Goal: Task Accomplishment & Management: Manage account settings

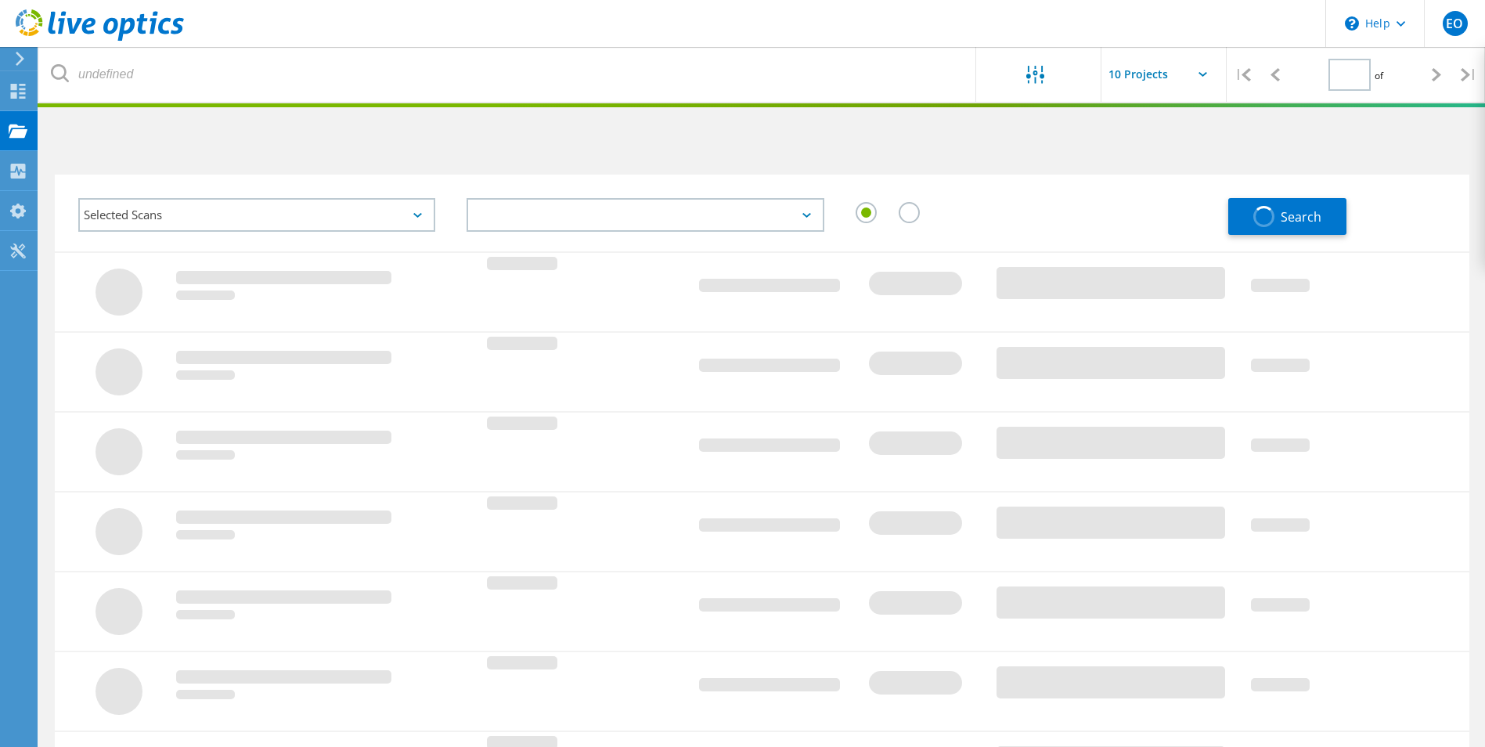
type input "1"
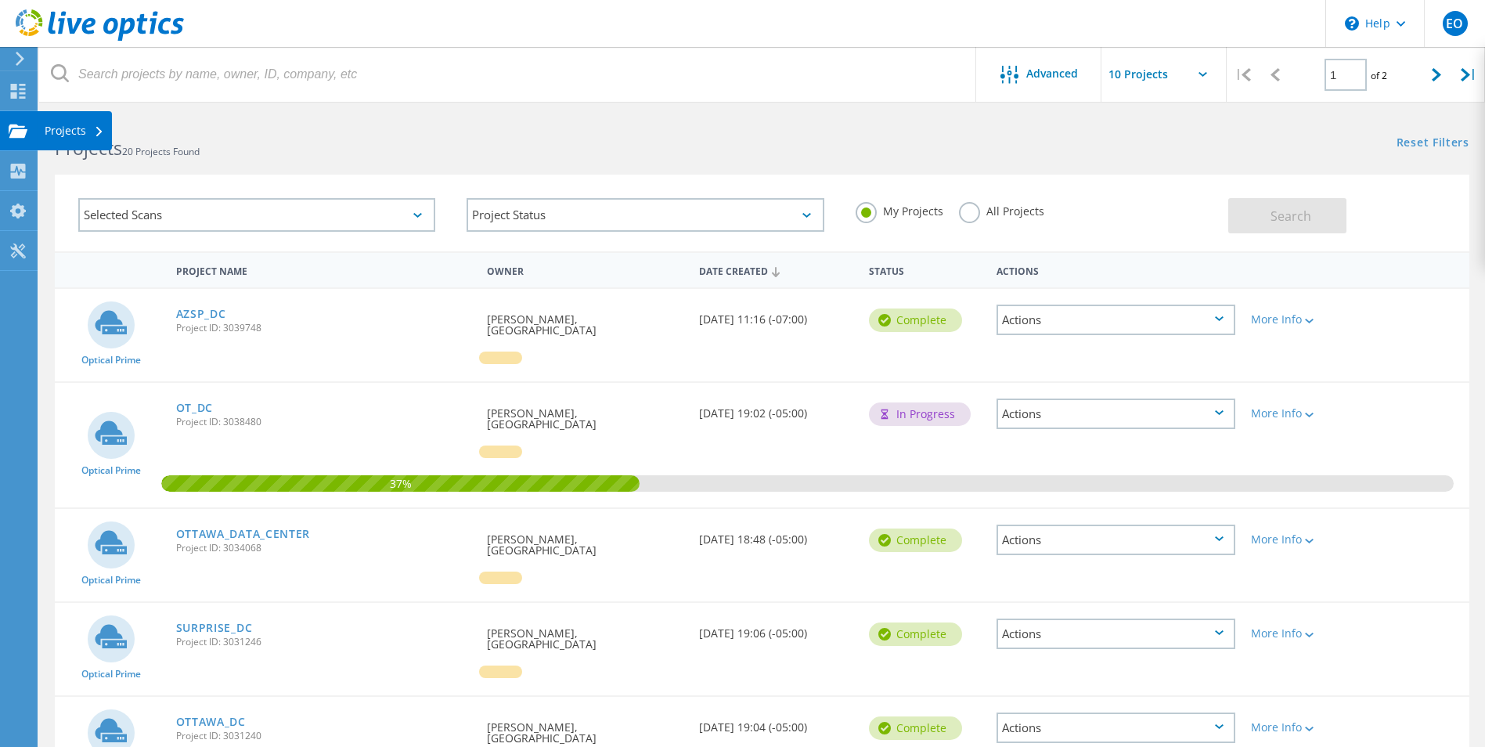
click at [67, 130] on div "Projects" at bounding box center [74, 130] width 59 height 11
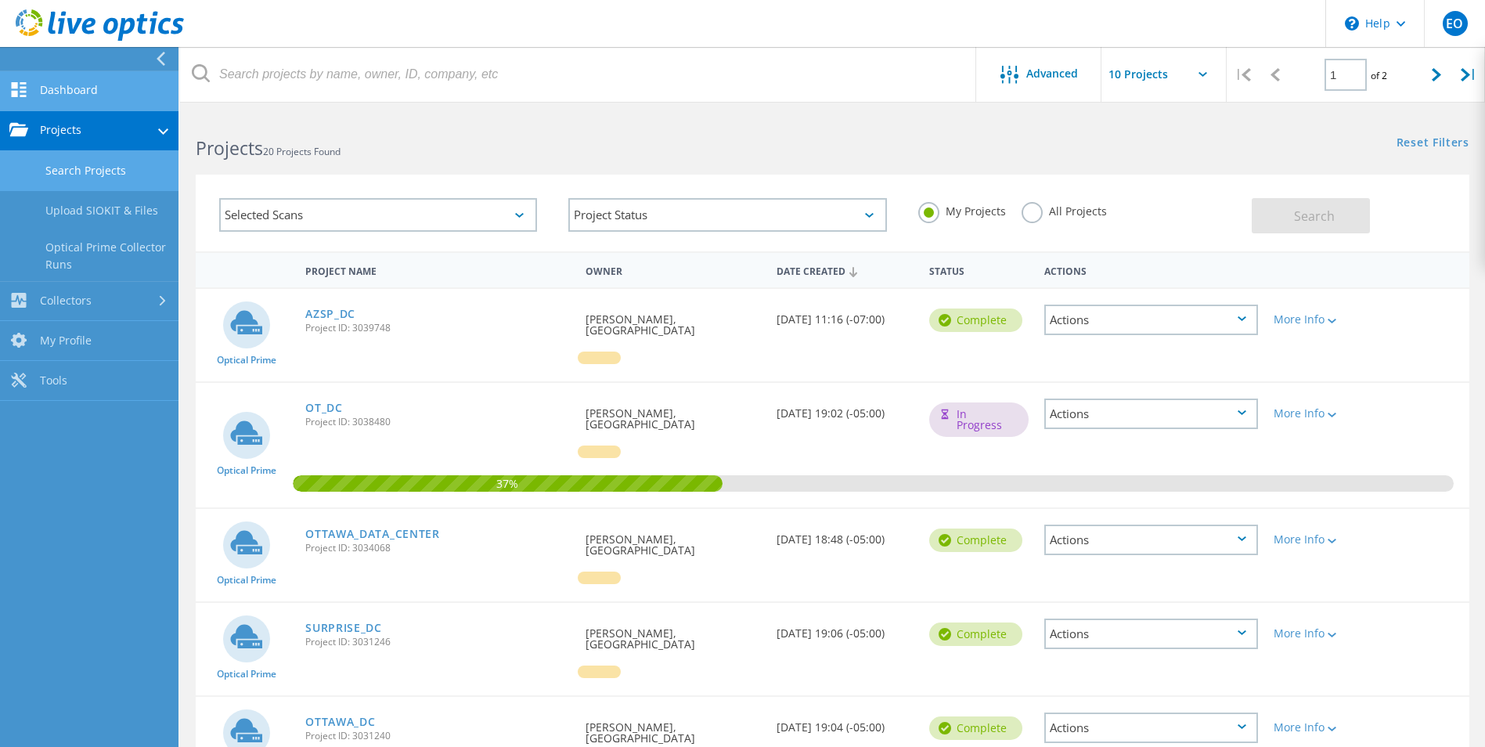
click at [78, 76] on link "Dashboard" at bounding box center [89, 91] width 178 height 40
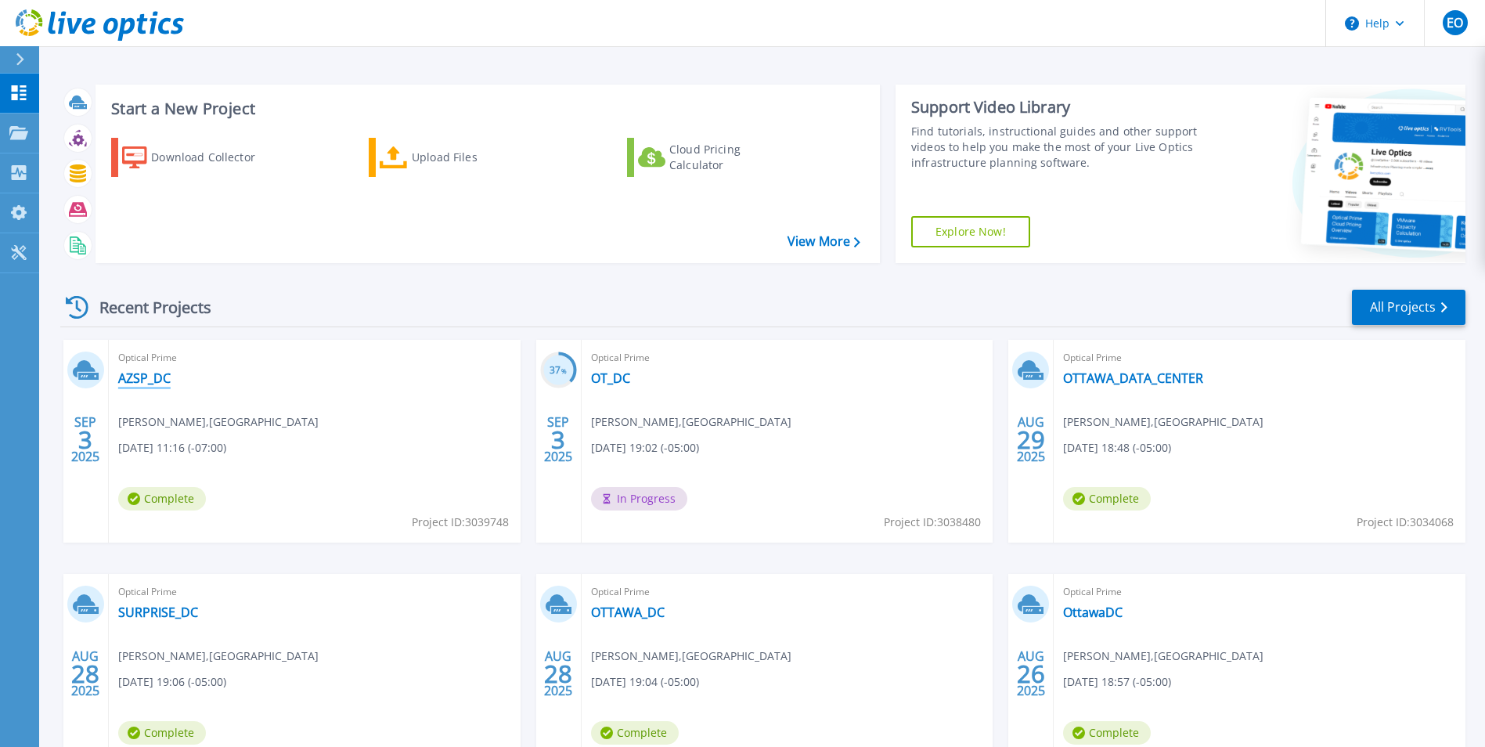
click at [143, 384] on link "AZSP_DC" at bounding box center [144, 378] width 52 height 16
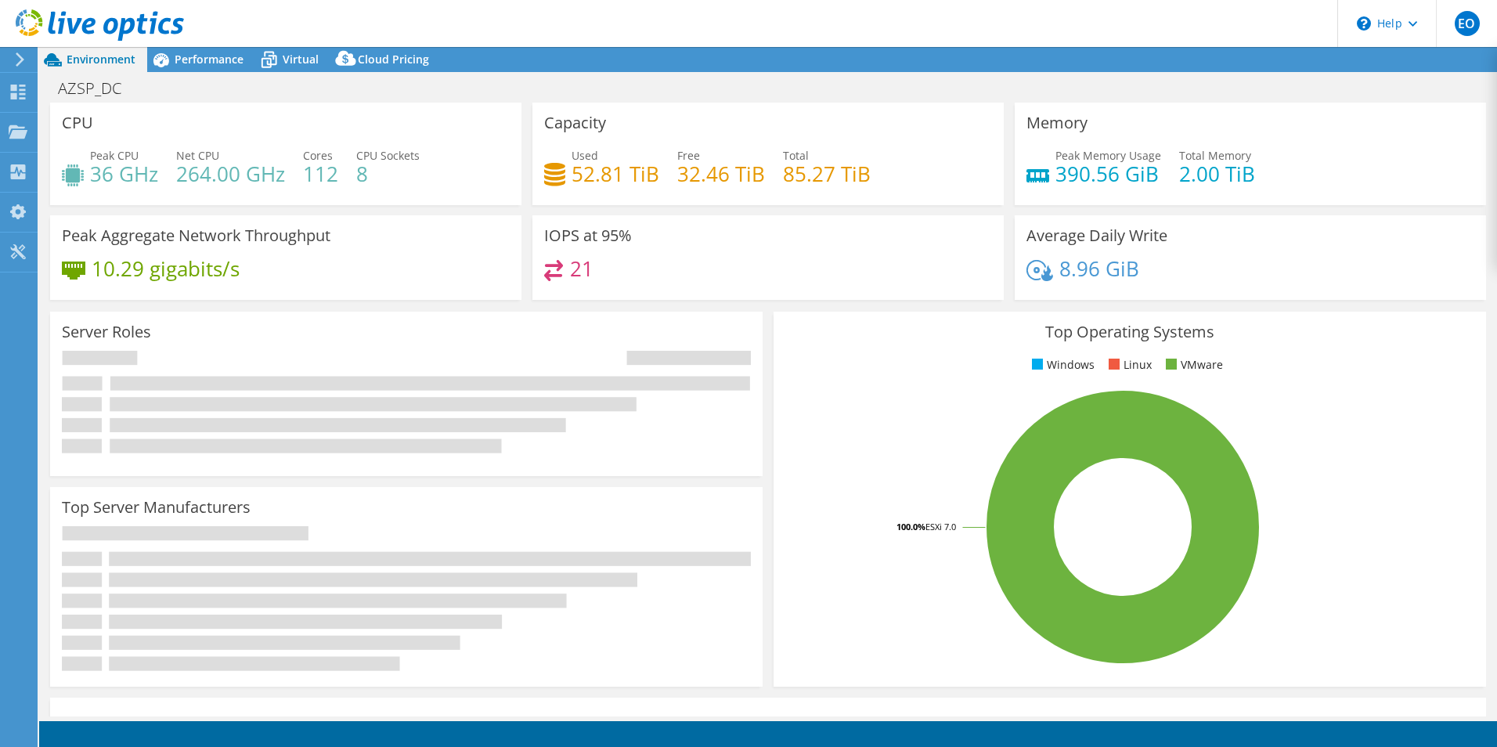
select select "USD"
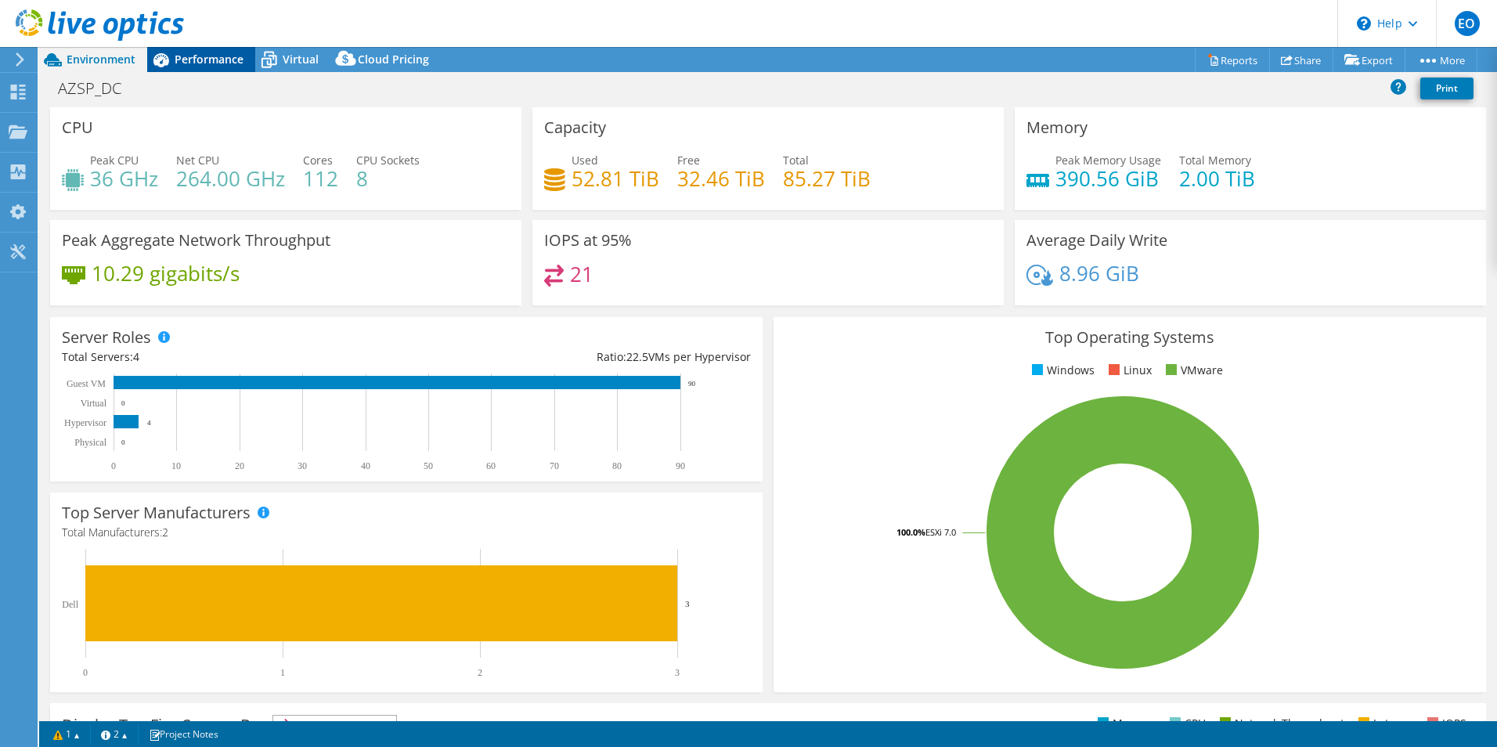
click at [208, 55] on span "Performance" at bounding box center [209, 59] width 69 height 15
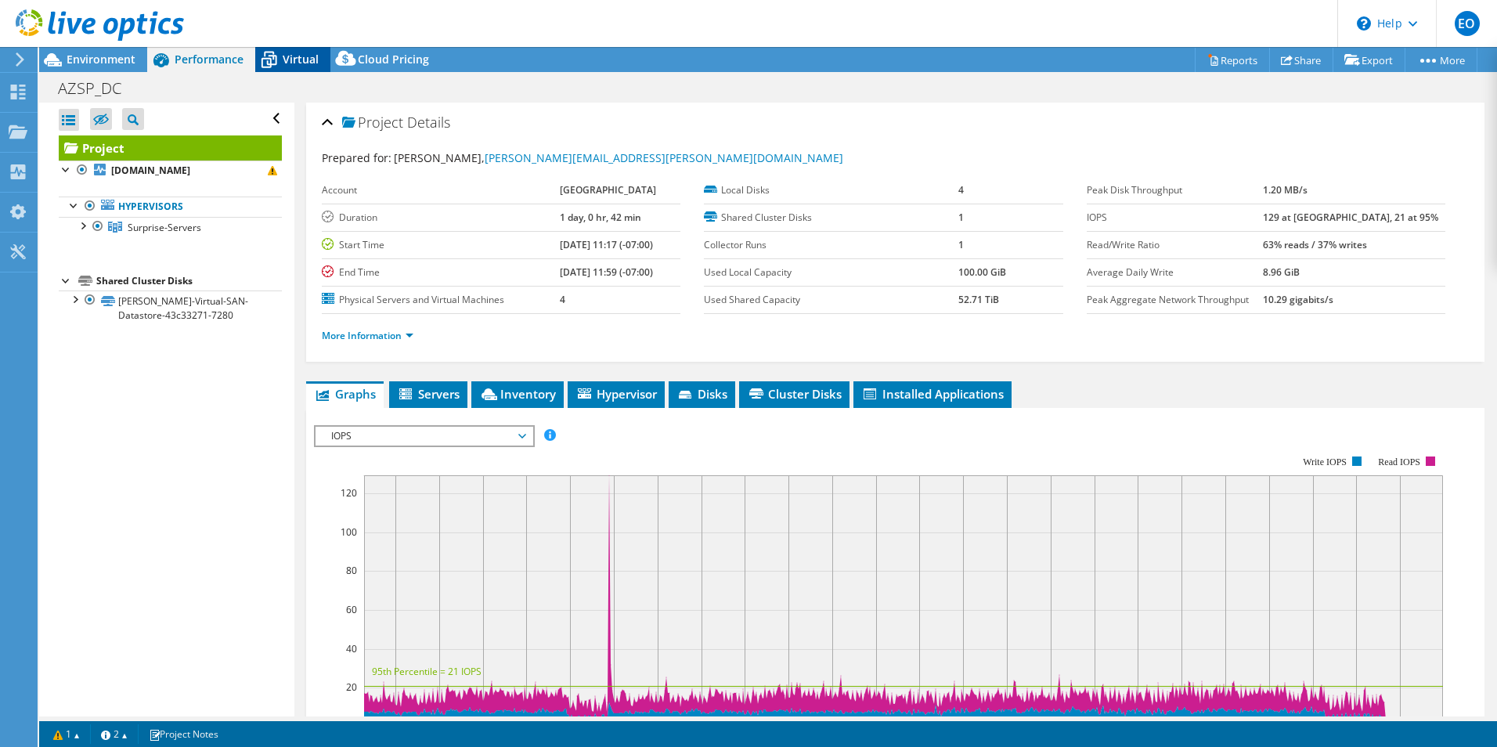
click at [292, 60] on span "Virtual" at bounding box center [301, 59] width 36 height 15
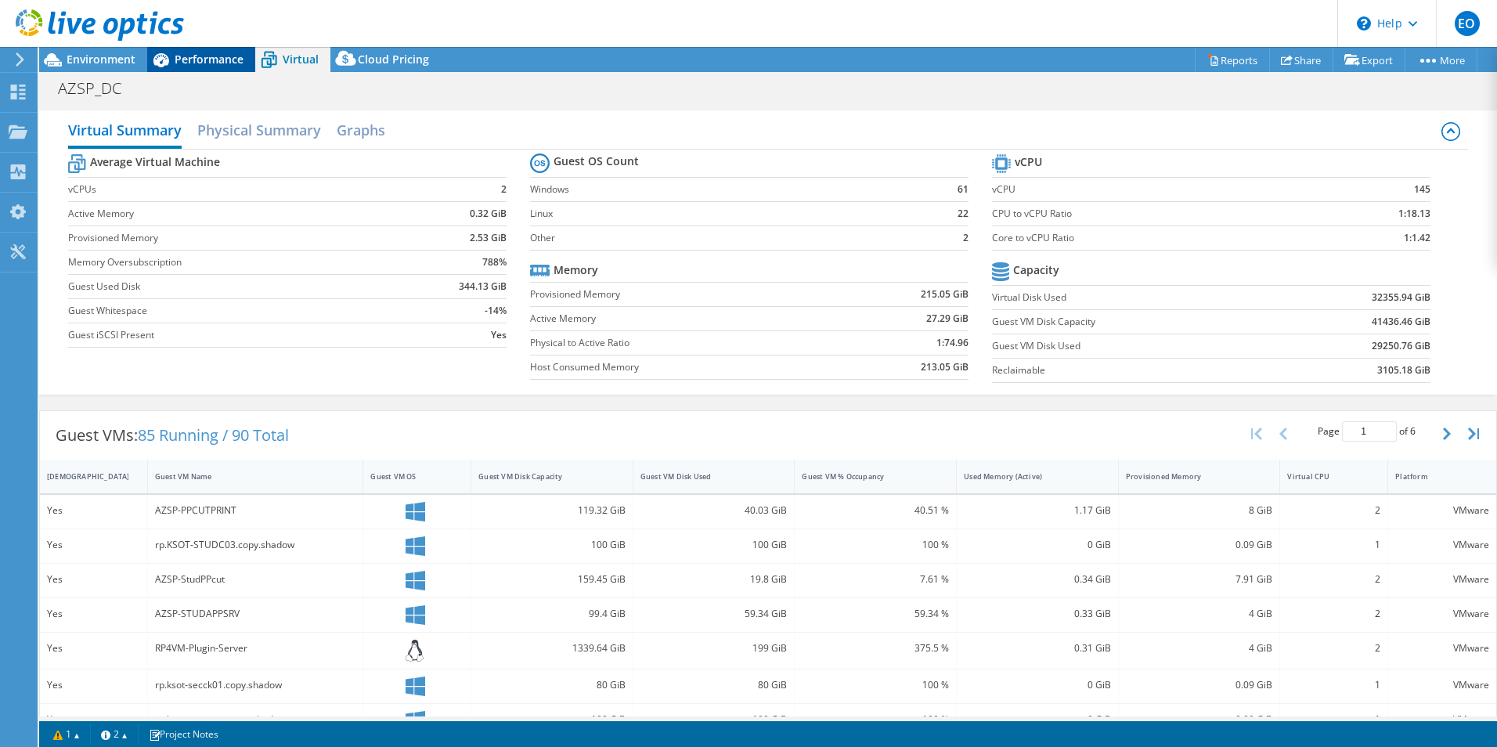
click at [216, 58] on span "Performance" at bounding box center [209, 59] width 69 height 15
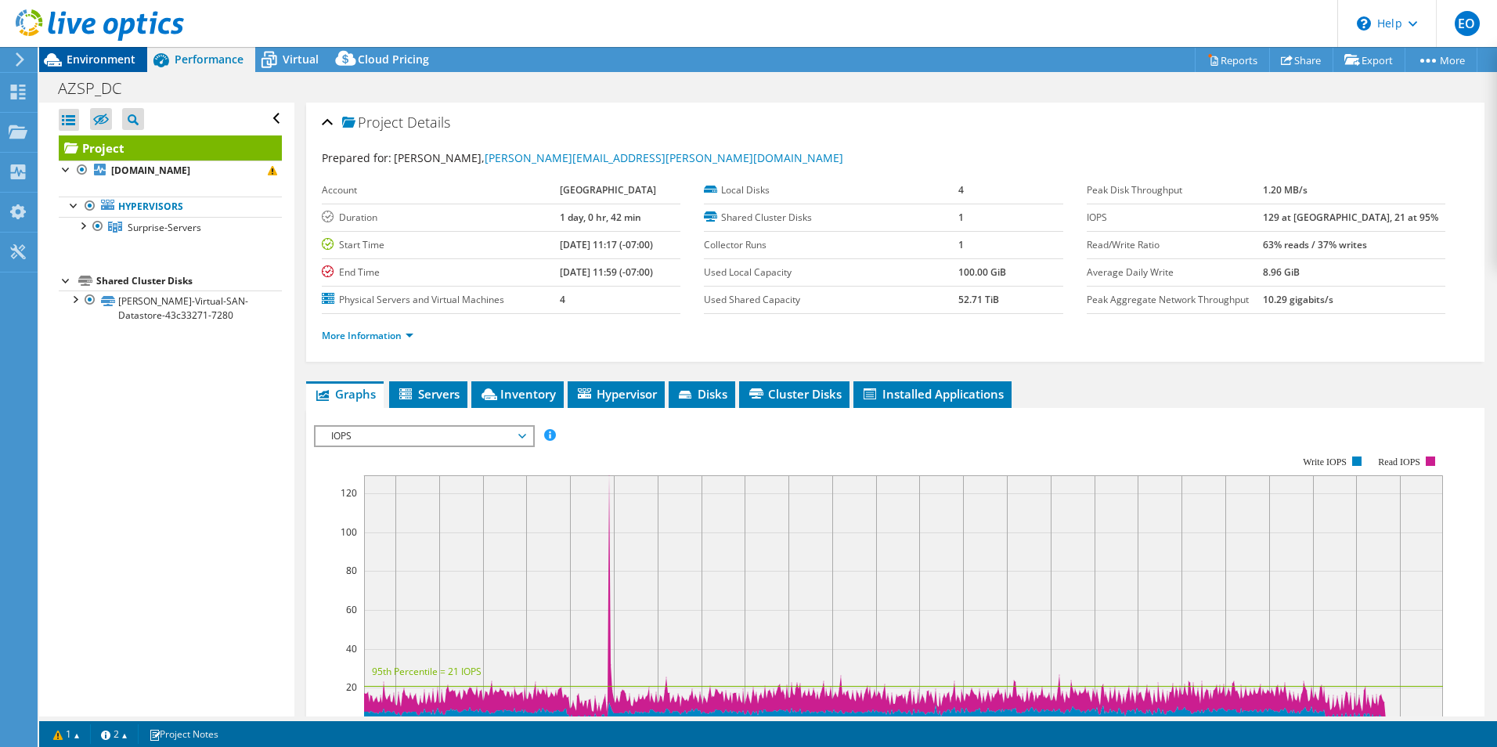
click at [90, 54] on span "Environment" at bounding box center [101, 59] width 69 height 15
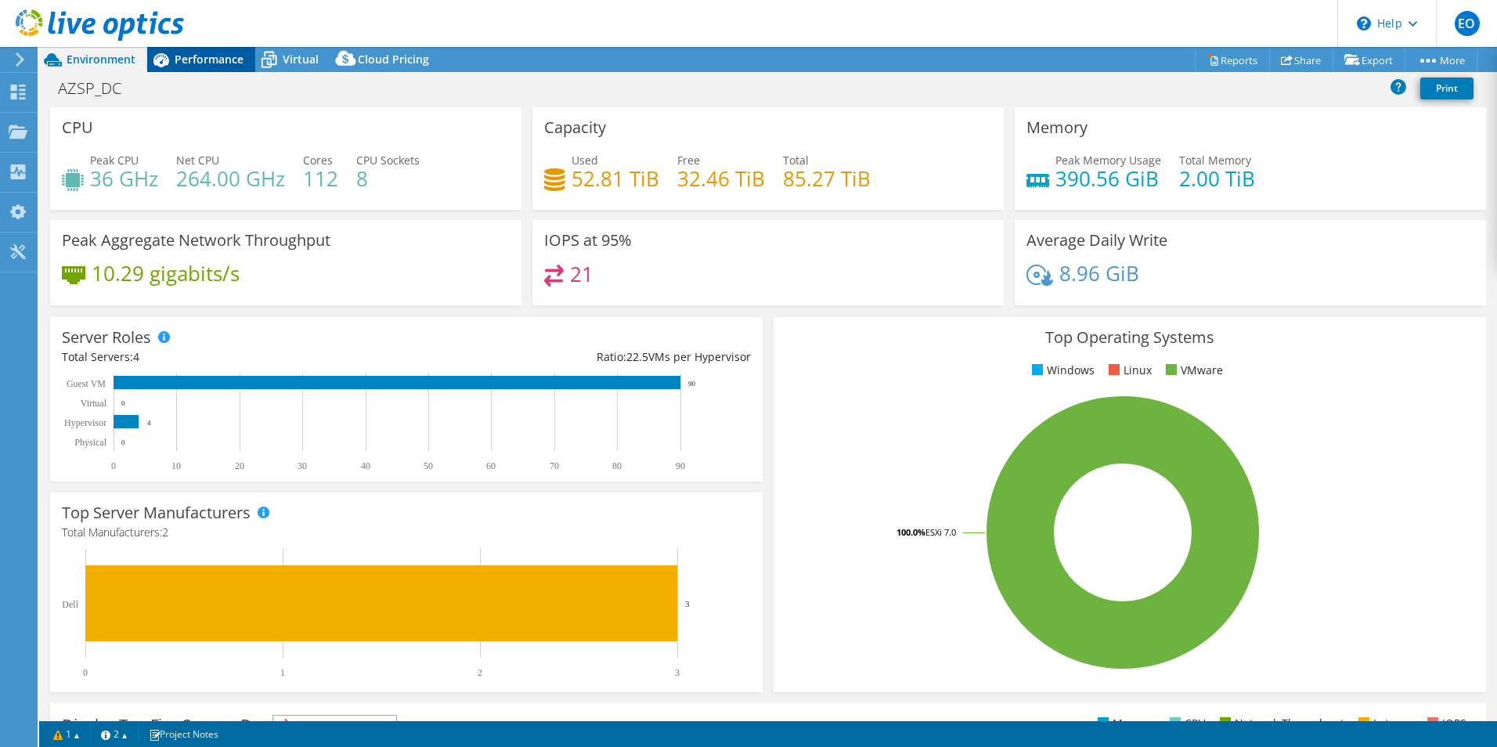
click at [220, 60] on span "Performance" at bounding box center [209, 59] width 69 height 15
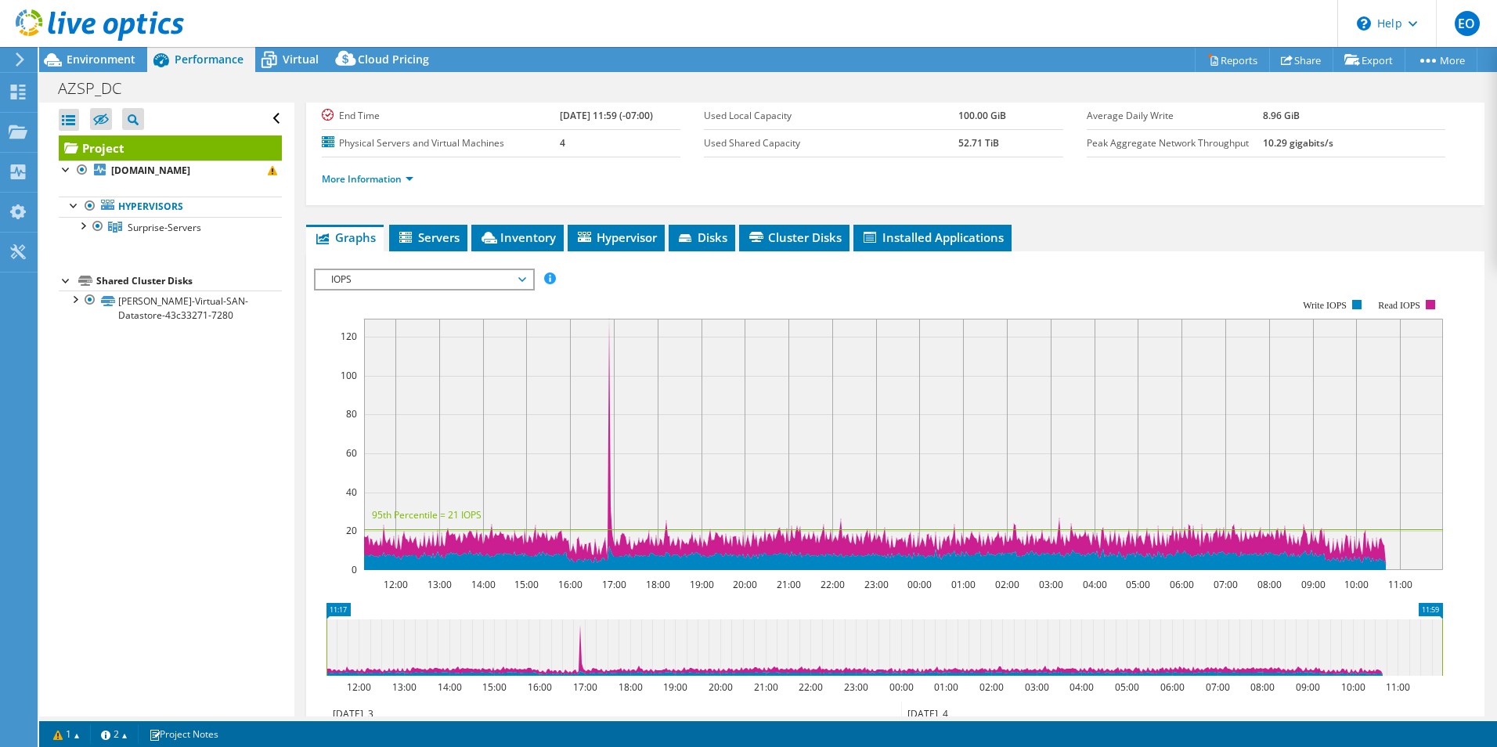
scroll to position [313, 0]
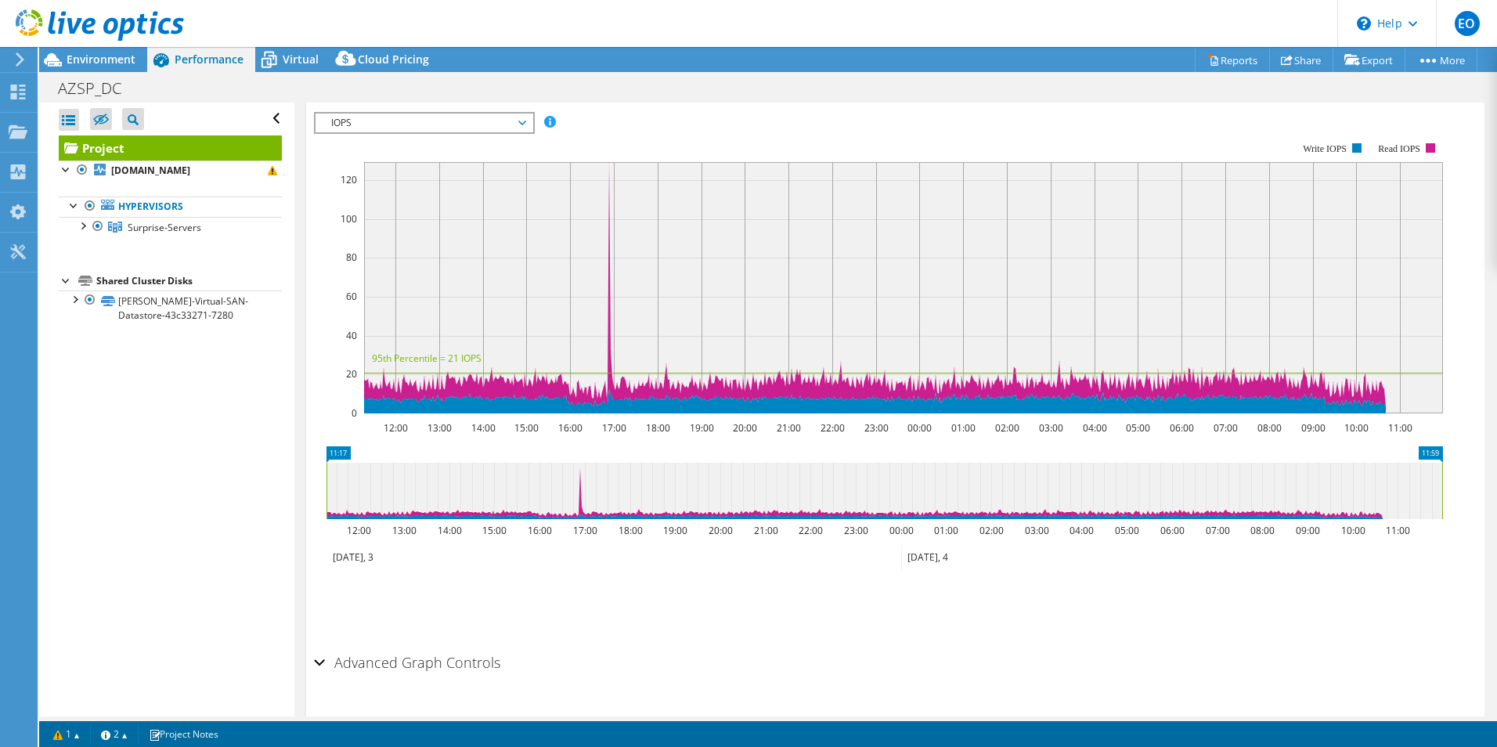
click at [1379, 514] on icon at bounding box center [884, 491] width 1116 height 56
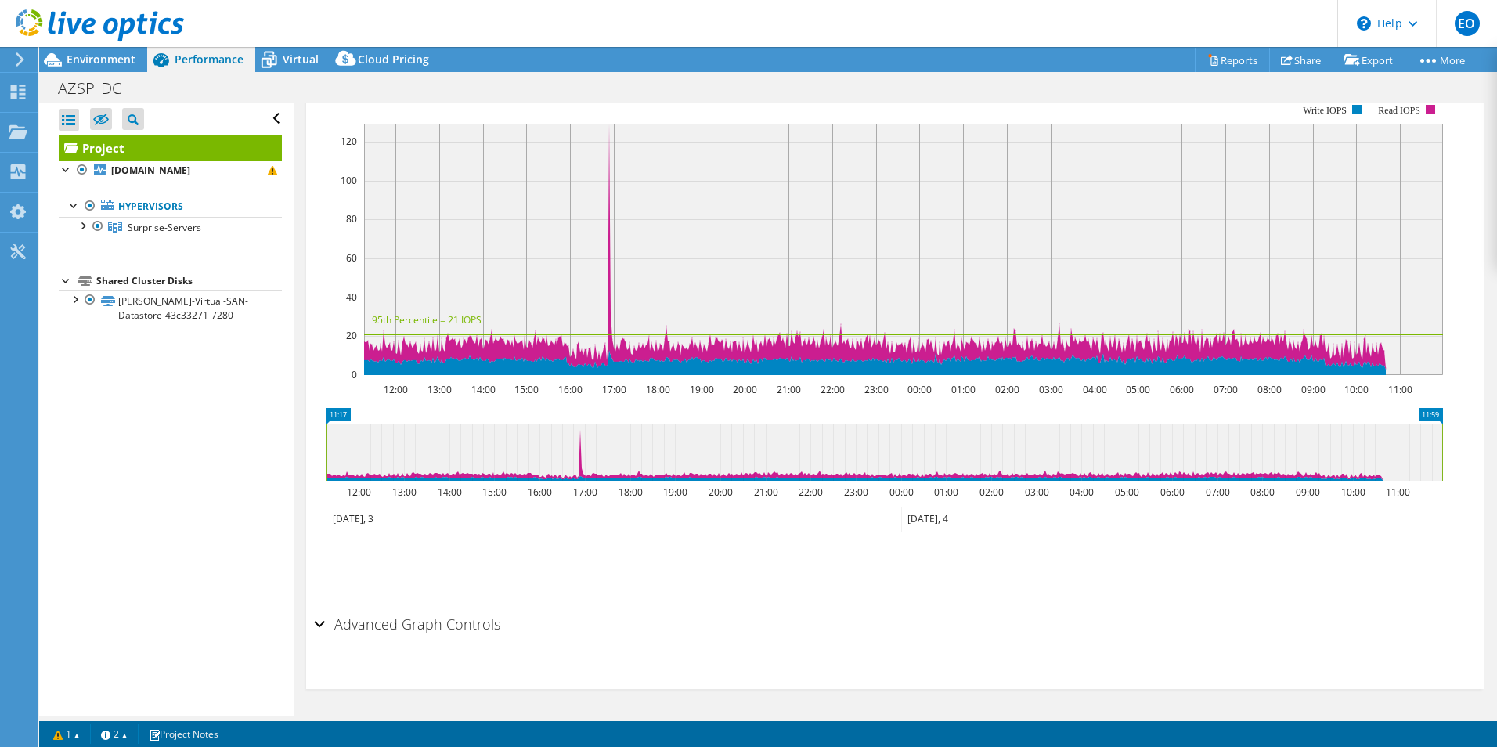
scroll to position [0, 0]
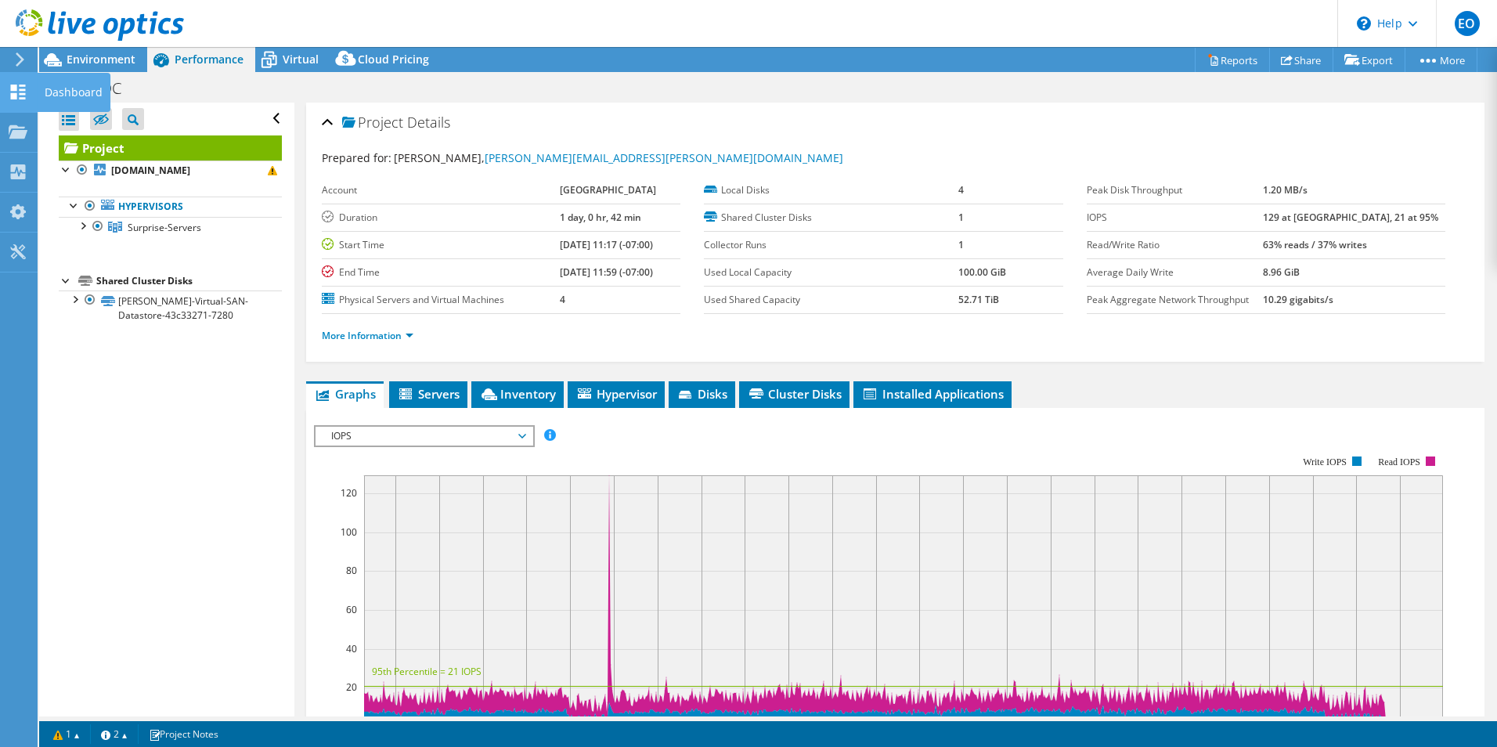
click at [56, 85] on div "Dashboard" at bounding box center [74, 92] width 74 height 39
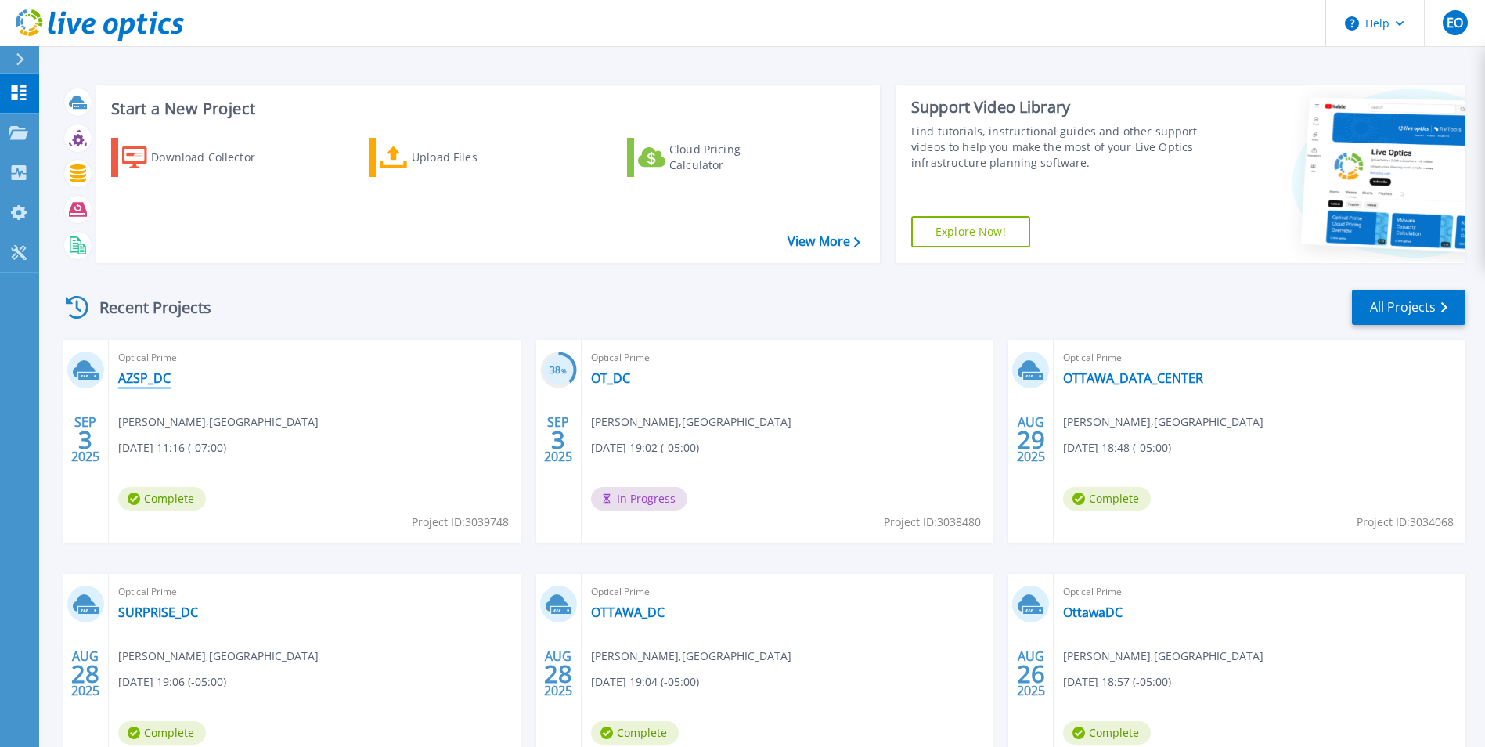
click at [155, 381] on link "AZSP_DC" at bounding box center [144, 378] width 52 height 16
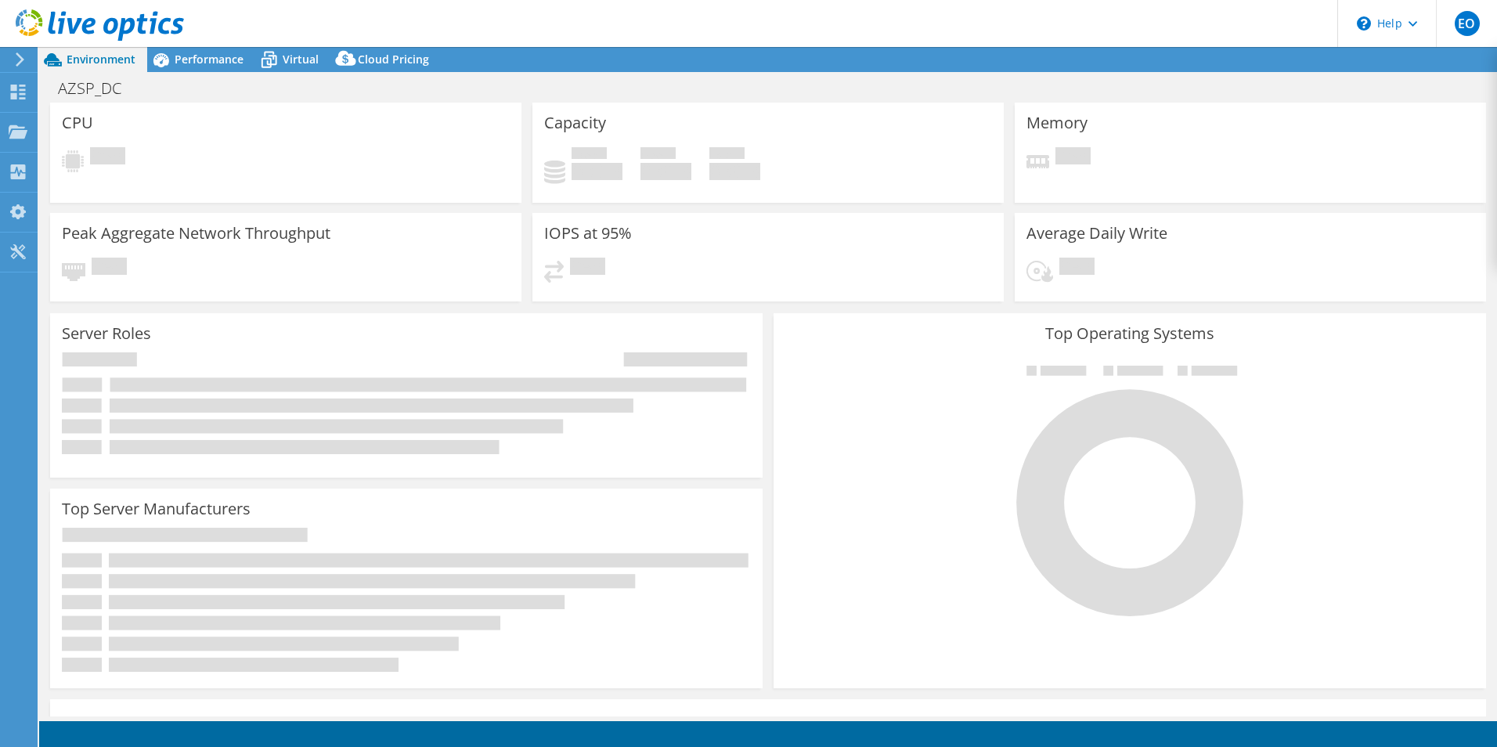
select select "USD"
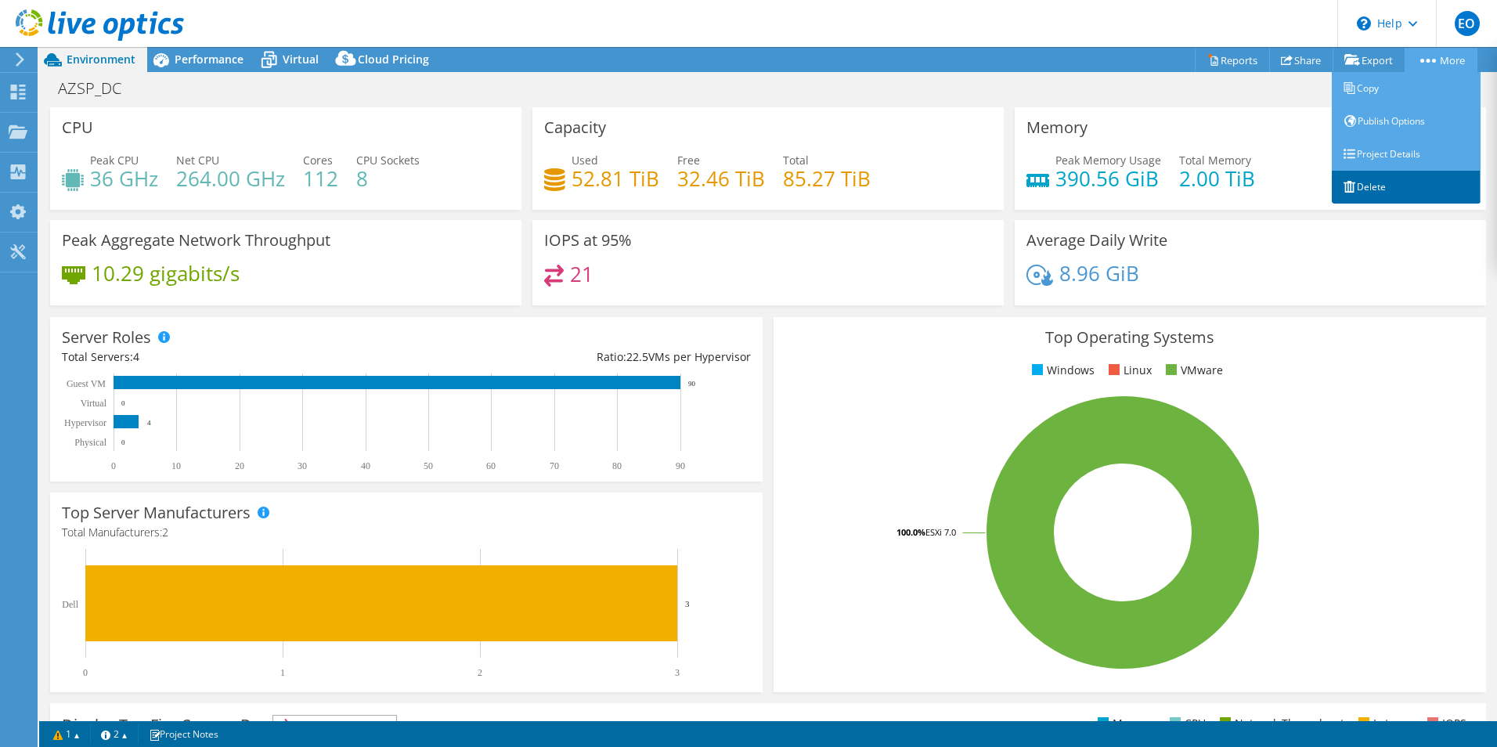
click at [1382, 183] on link "Delete" at bounding box center [1406, 187] width 149 height 33
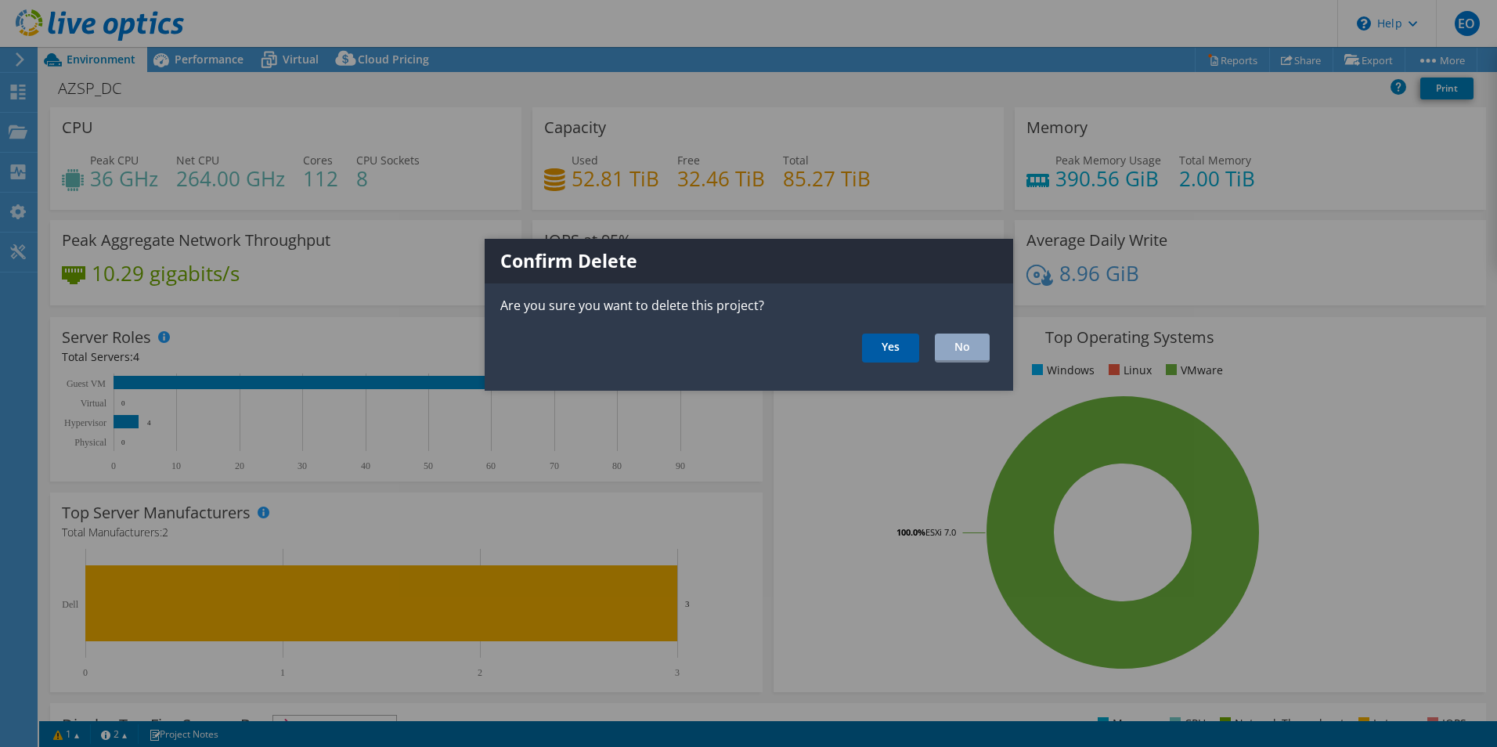
click at [882, 344] on link "Yes" at bounding box center [890, 348] width 57 height 29
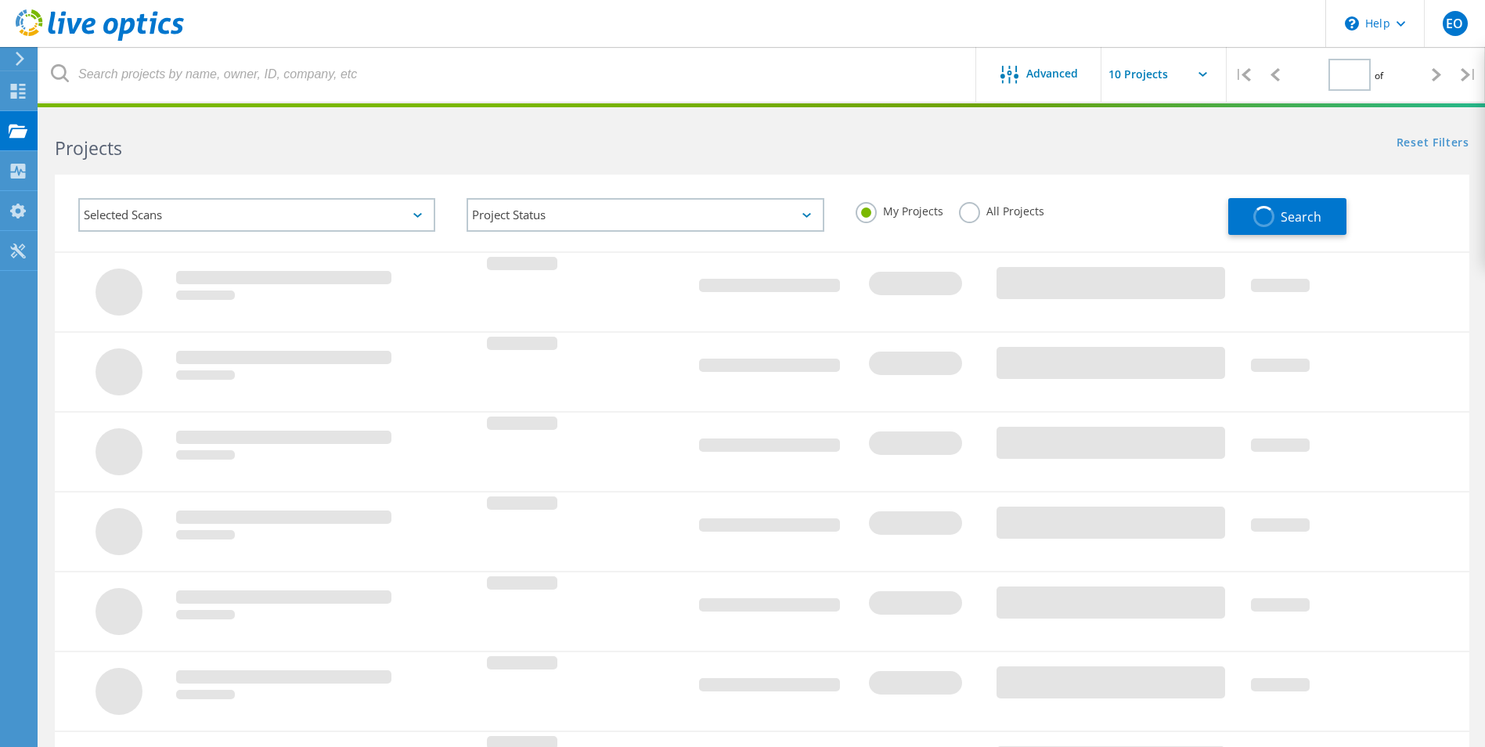
type input "1"
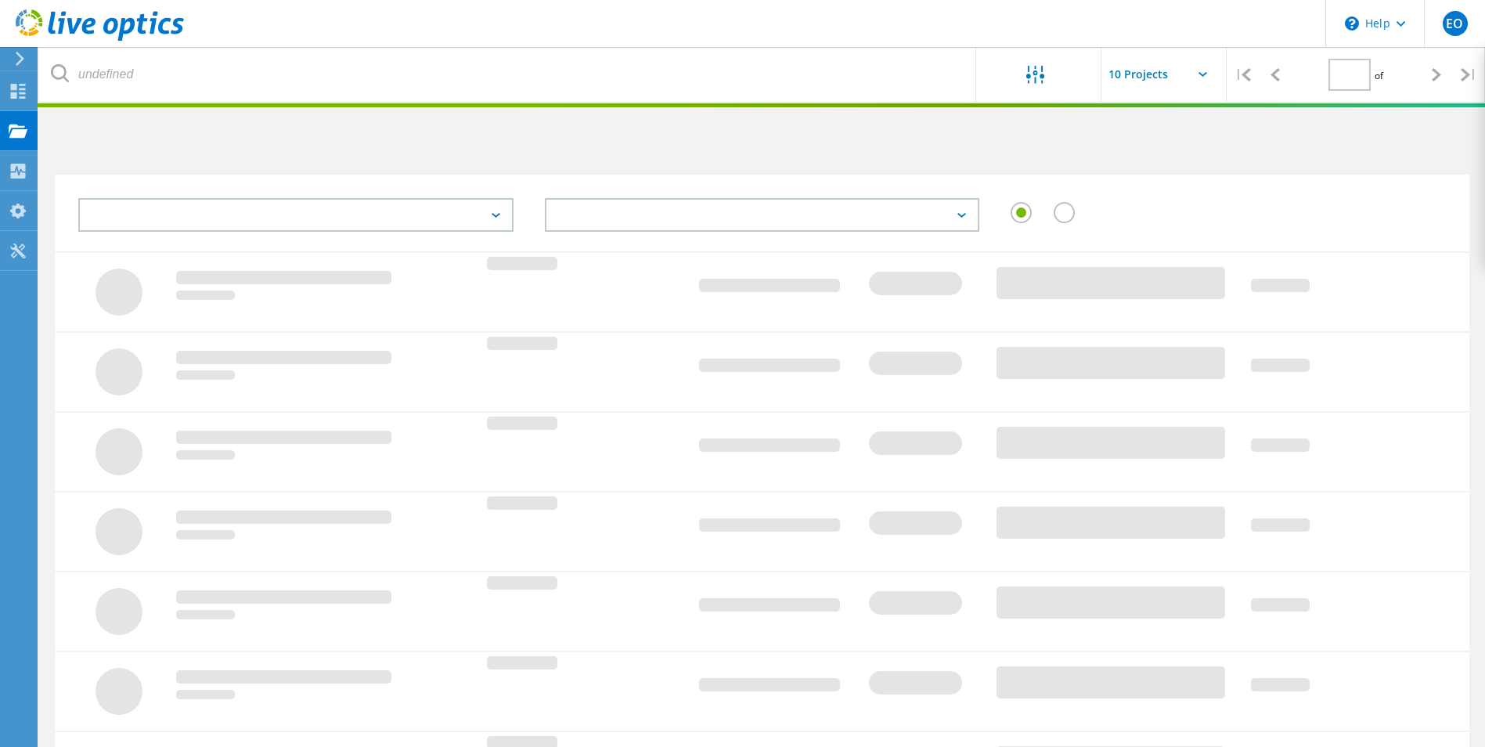
type input "1"
